Goal: Transaction & Acquisition: Purchase product/service

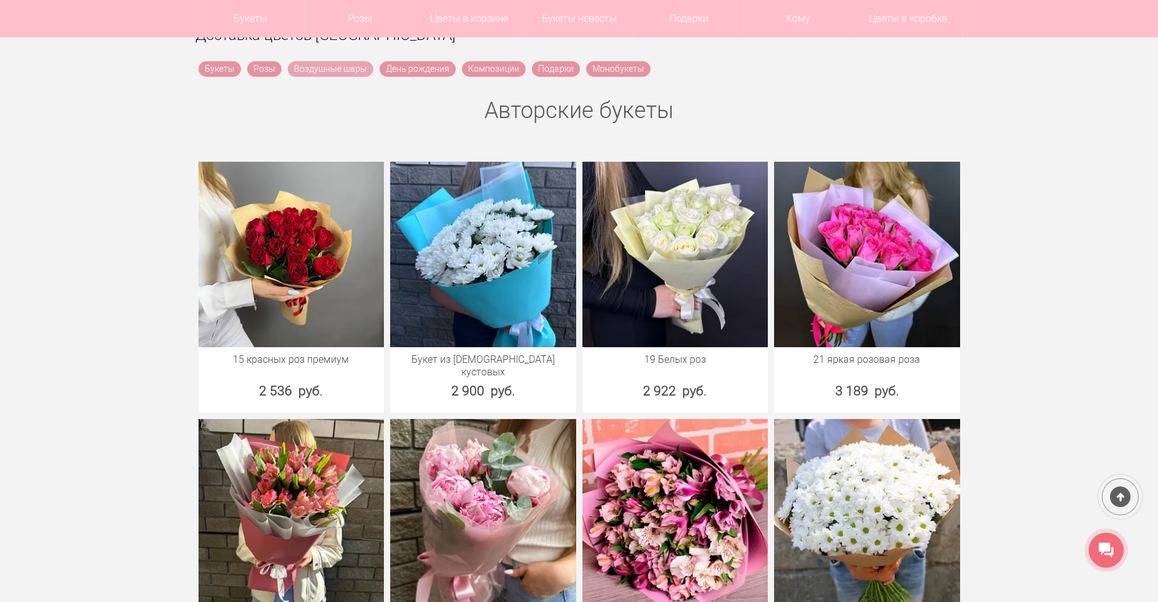
scroll to position [375, 0]
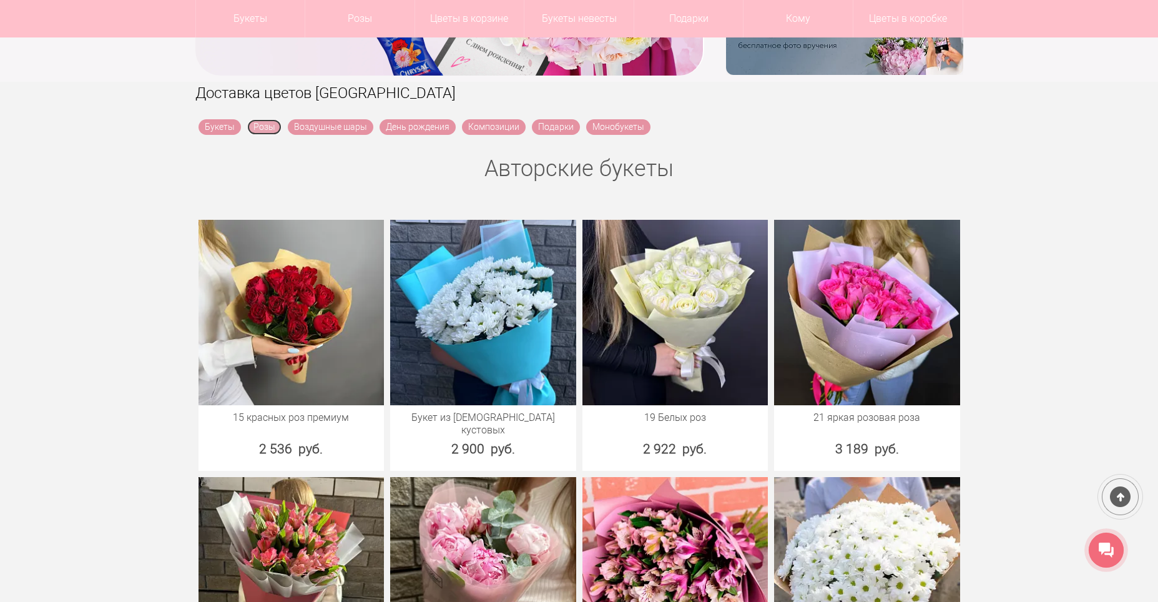
click at [265, 124] on link "Розы" at bounding box center [264, 127] width 34 height 16
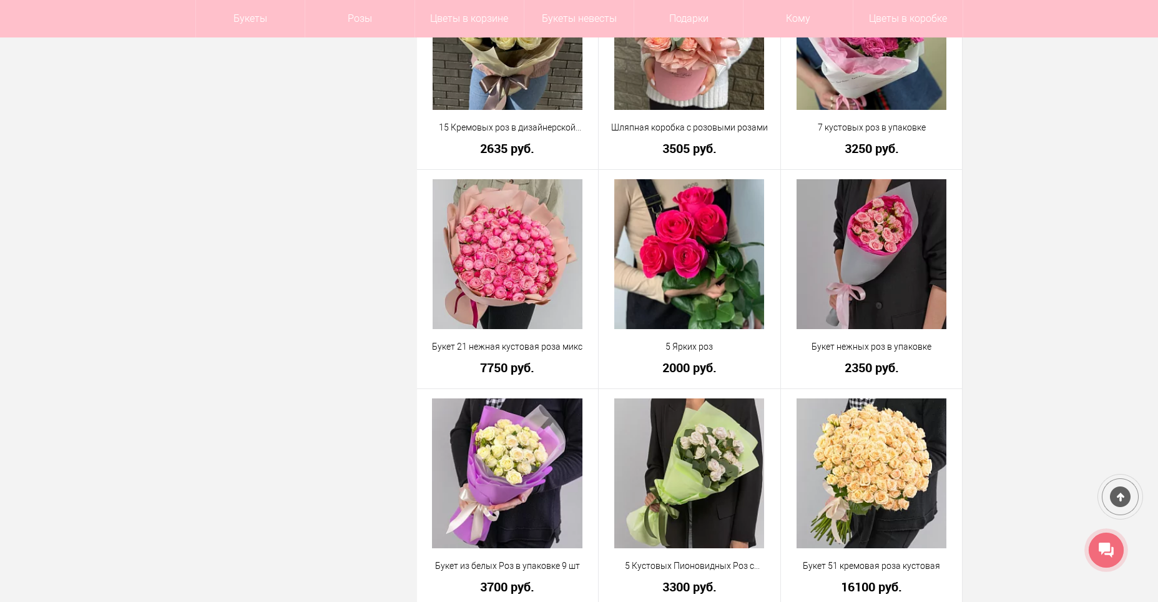
scroll to position [3309, 0]
